Goal: Navigation & Orientation: Find specific page/section

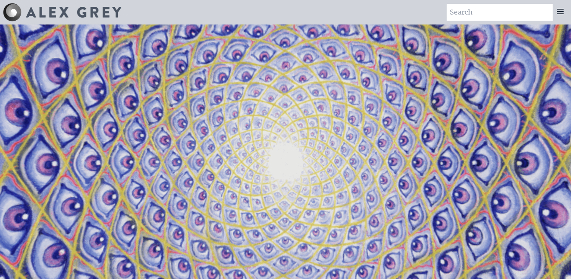
click at [566, 12] on div at bounding box center [560, 12] width 15 height 17
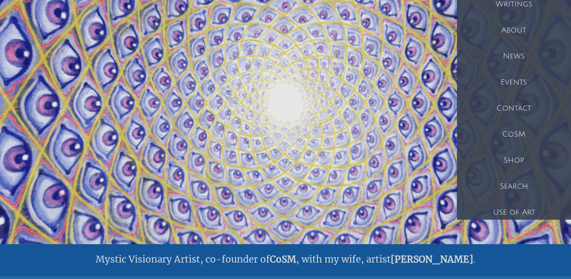
scroll to position [60, 0]
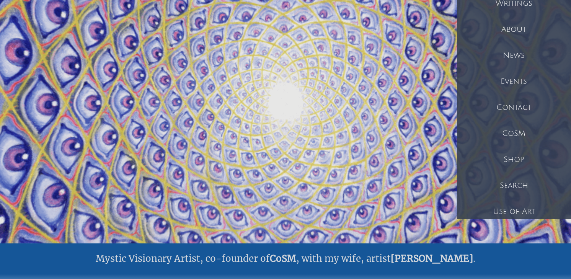
click at [514, 162] on div "Shop" at bounding box center [514, 160] width 114 height 26
click at [505, 217] on div "Use of Art" at bounding box center [514, 212] width 114 height 26
